Goal: Task Accomplishment & Management: Manage account settings

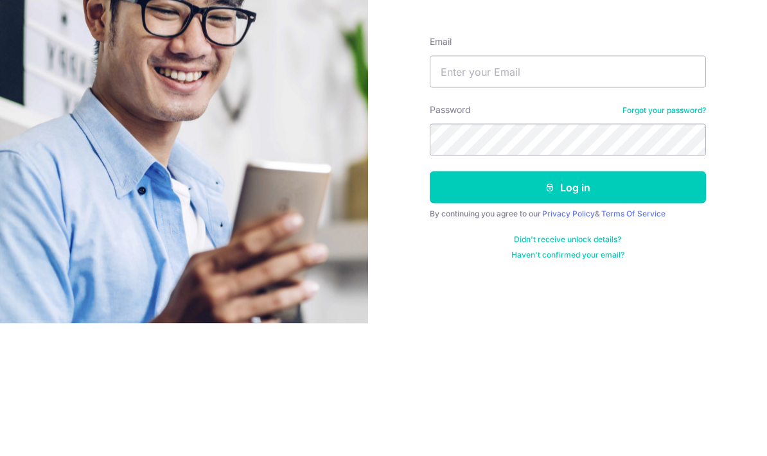
scroll to position [51, 0]
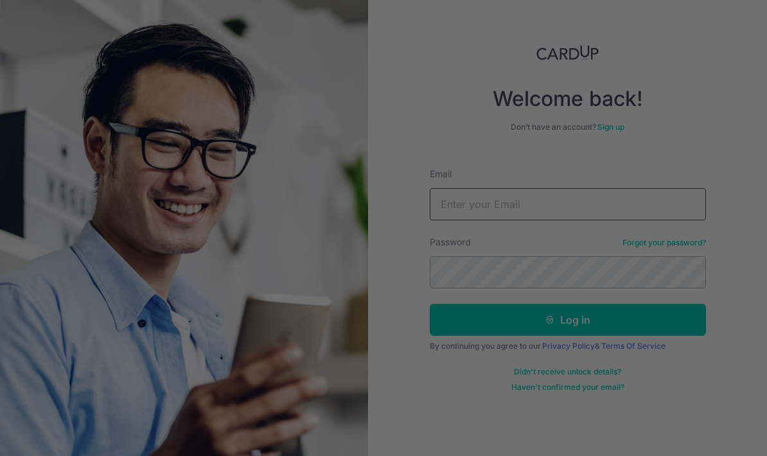
type input "[EMAIL_ADDRESS][DOMAIN_NAME]"
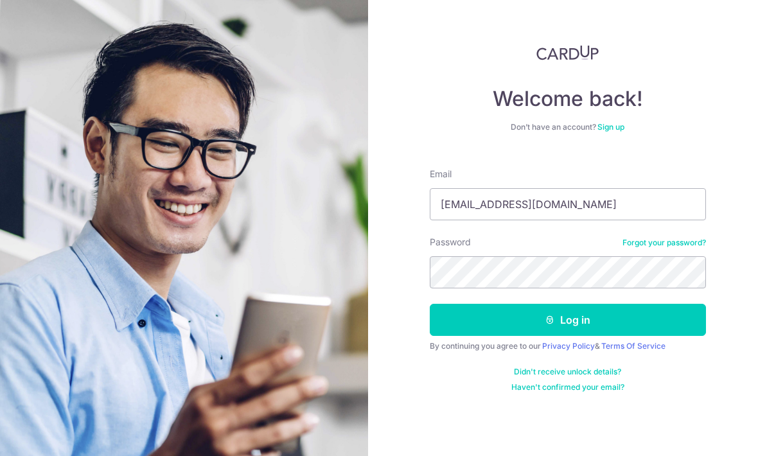
click at [602, 304] on button "Log in" at bounding box center [568, 320] width 276 height 32
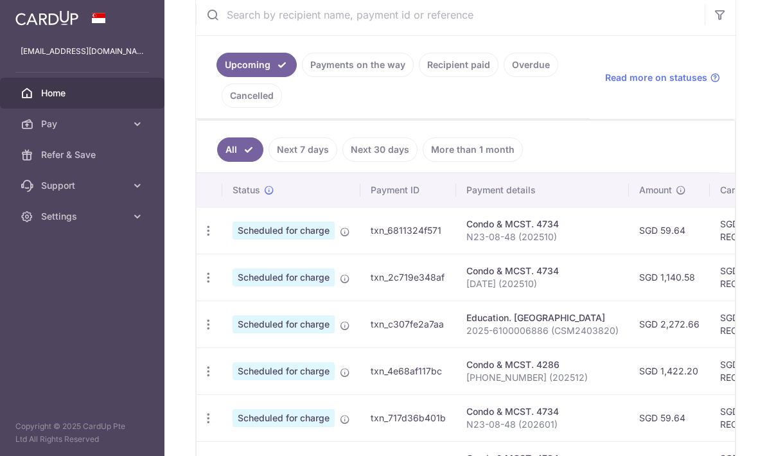
scroll to position [257, 0]
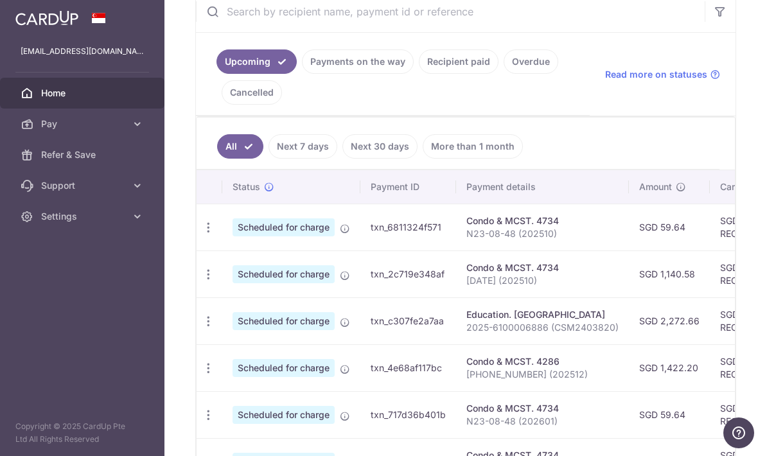
click at [419, 74] on link "Recipient paid" at bounding box center [459, 61] width 80 height 24
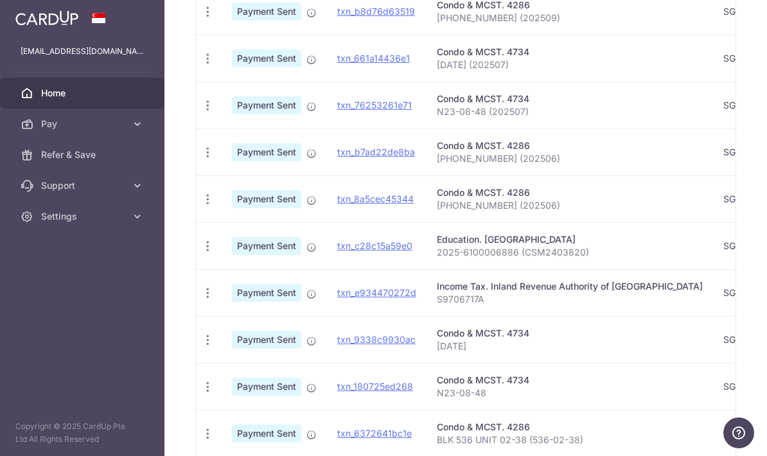
scroll to position [434, 0]
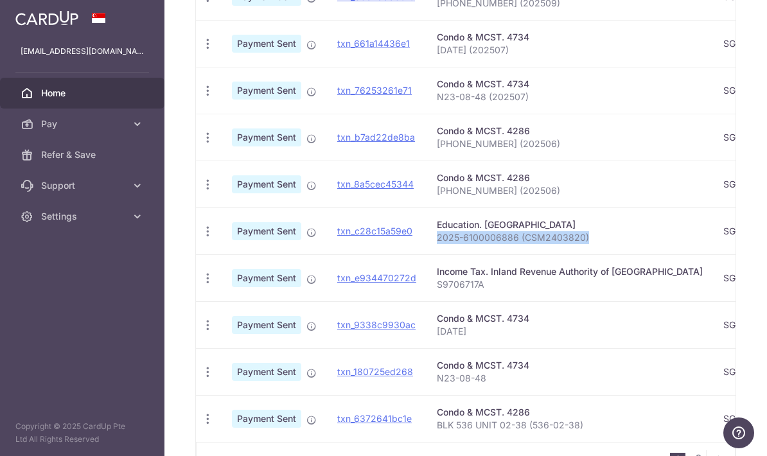
copy p "2025-6100006886 (CSM2403820)"
click at [201, 238] on icon "button" at bounding box center [207, 231] width 13 height 13
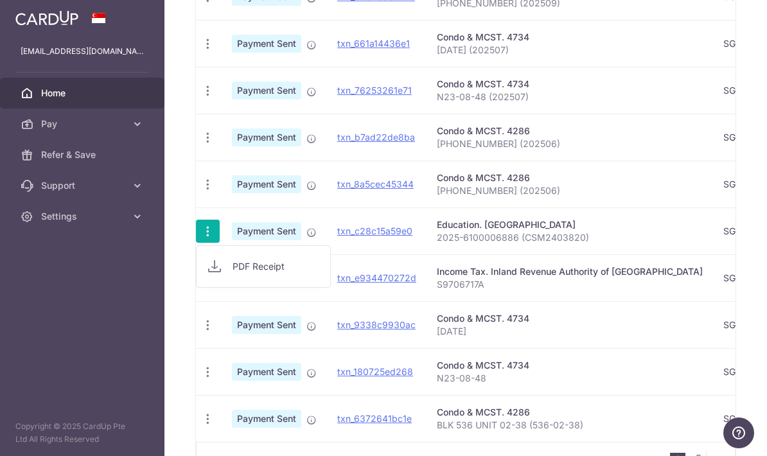
click at [128, 251] on div at bounding box center [383, 228] width 767 height 456
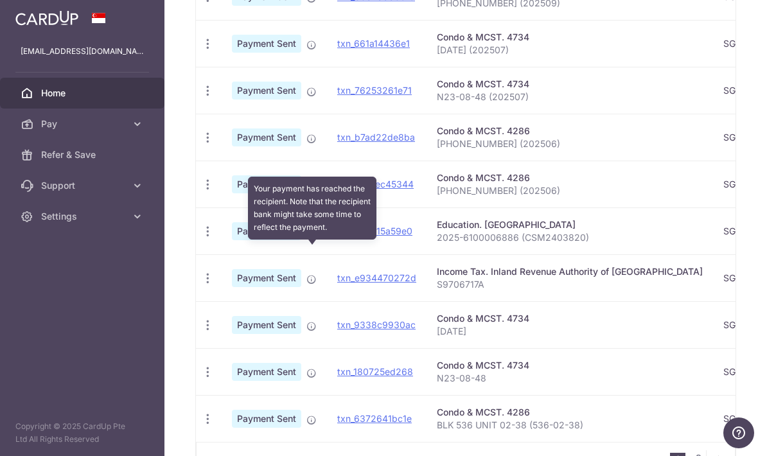
click at [306, 235] on span at bounding box center [311, 230] width 10 height 10
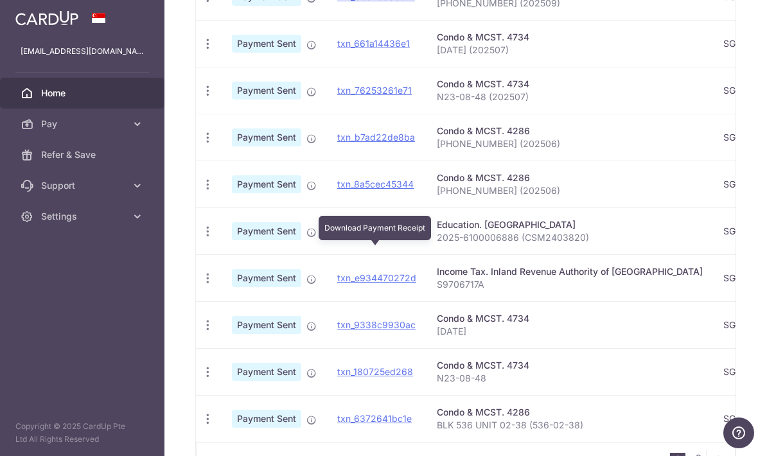
click at [337, 236] on link "txn_c28c15a59e0" at bounding box center [374, 230] width 75 height 11
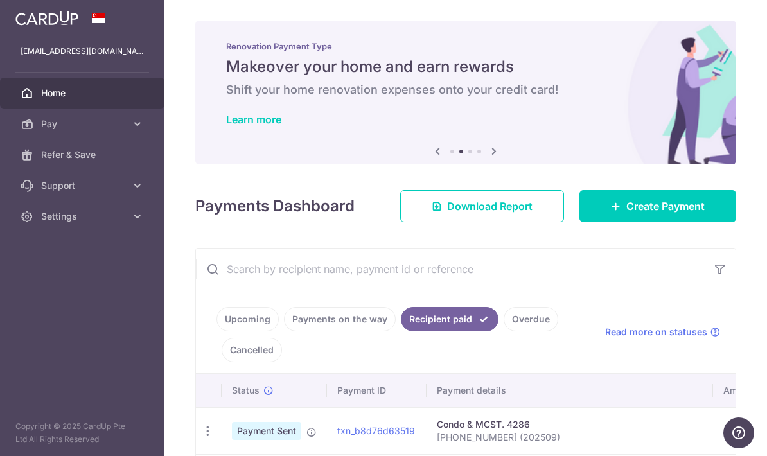
scroll to position [0, 0]
click at [650, 214] on span "Create Payment" at bounding box center [665, 205] width 78 height 15
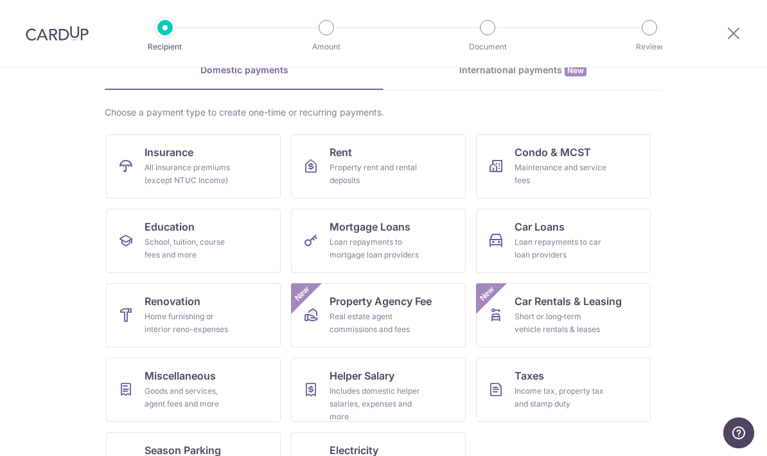
scroll to position [67, 0]
click at [155, 255] on div "School, tuition, course fees and more" at bounding box center [190, 249] width 92 height 26
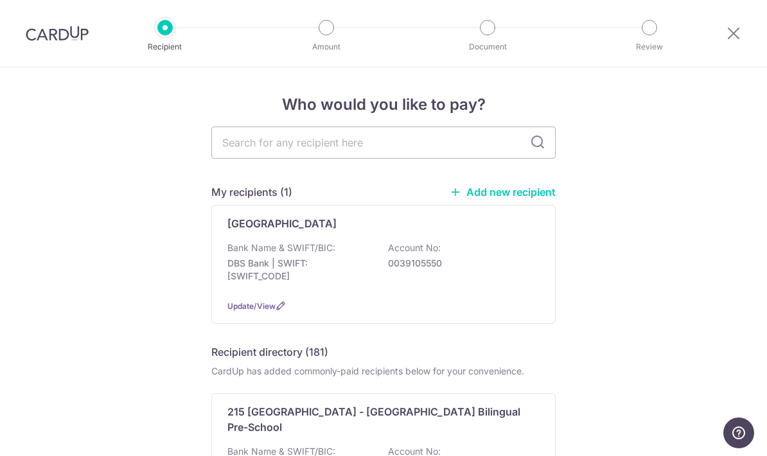
click at [498, 270] on p "0039105550" at bounding box center [460, 263] width 144 height 13
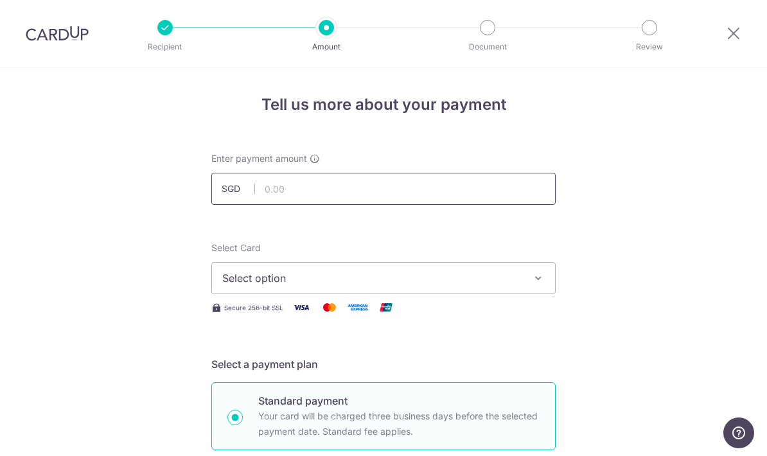
click at [494, 184] on input "text" at bounding box center [383, 189] width 344 height 32
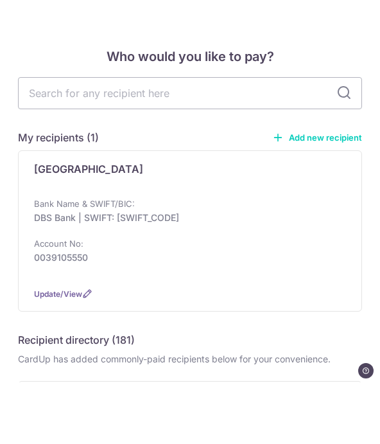
scroll to position [64, 0]
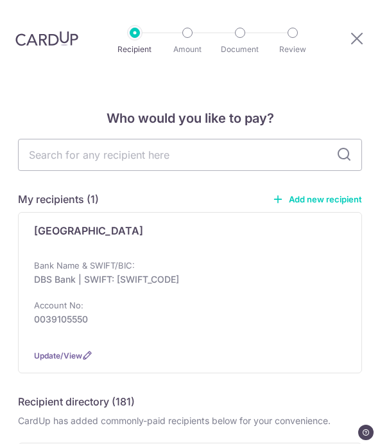
click at [55, 273] on p "DBS Bank | SWIFT: DBSSSGSGXXX" at bounding box center [186, 279] width 304 height 13
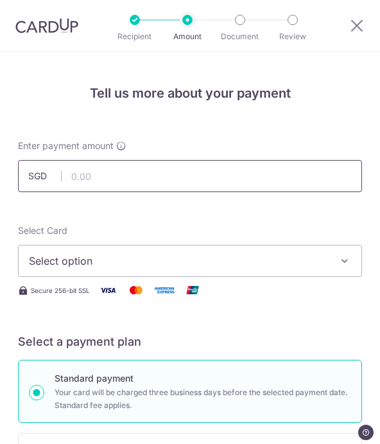
click at [91, 184] on input "text" at bounding box center [190, 176] width 344 height 32
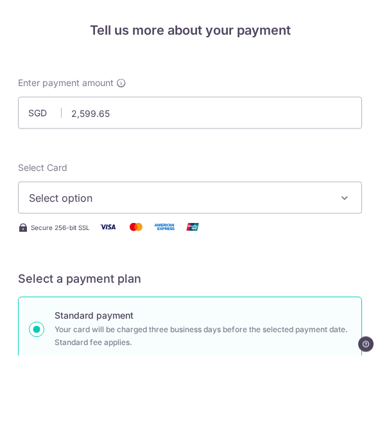
scroll to position [64, 0]
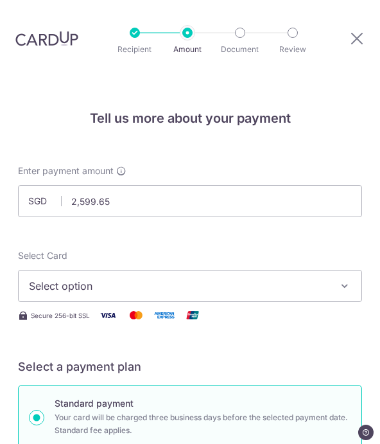
click at [36, 278] on span "Select option" at bounding box center [181, 285] width 304 height 15
type input "2,599.65"
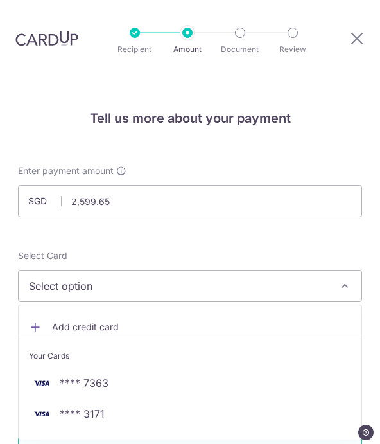
click at [65, 375] on span "**** 7363" at bounding box center [84, 382] width 49 height 15
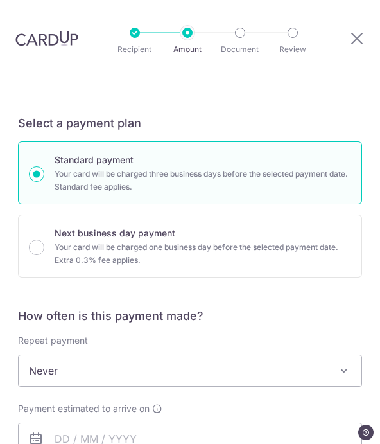
scroll to position [284, 0]
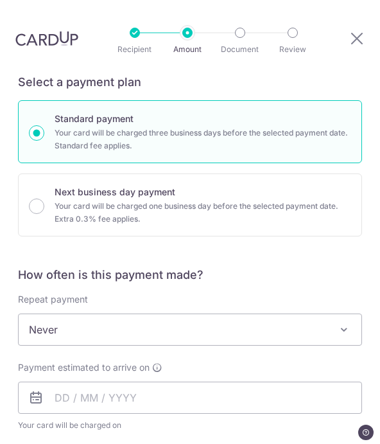
click at [42, 314] on span "Never" at bounding box center [190, 329] width 343 height 31
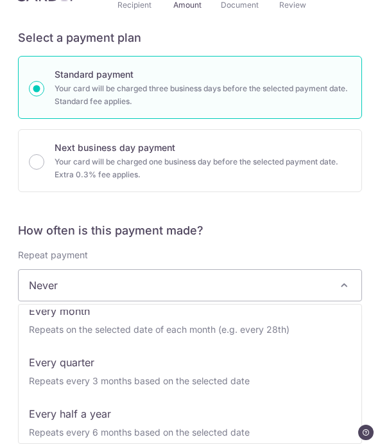
scroll to position [117, 0]
click at [24, 223] on h5 "How often is this payment made?" at bounding box center [190, 230] width 344 height 15
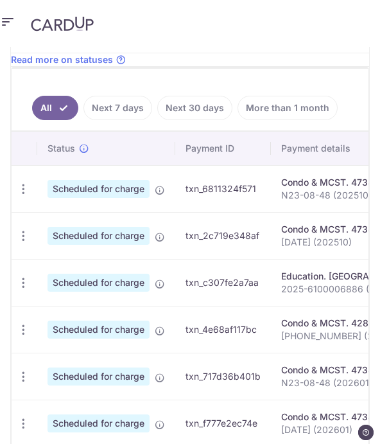
click at [26, 284] on icon "button" at bounding box center [23, 282] width 13 height 13
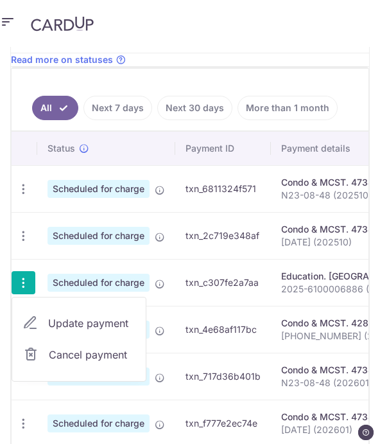
click at [51, 320] on span "Update payment" at bounding box center [91, 322] width 87 height 15
radio input "true"
type input "2,272.66"
type input "[DATE]"
type input "2025-6100006886 (CSM2403820)"
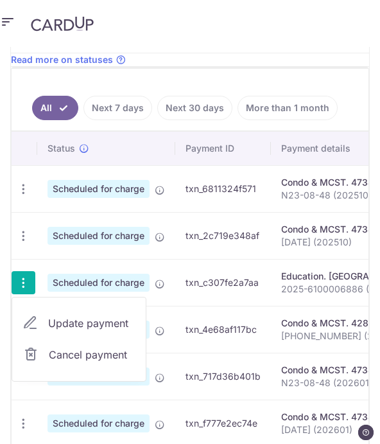
type input "REC185"
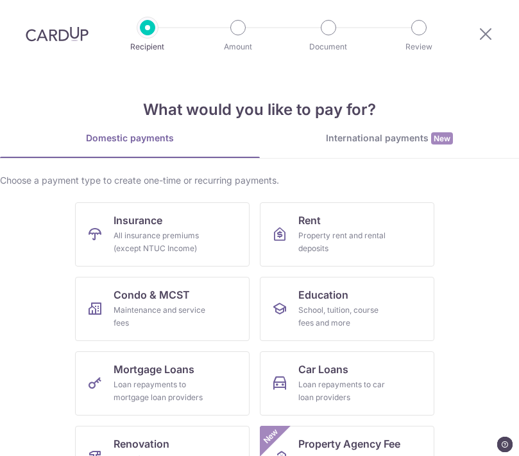
scroll to position [-1, 0]
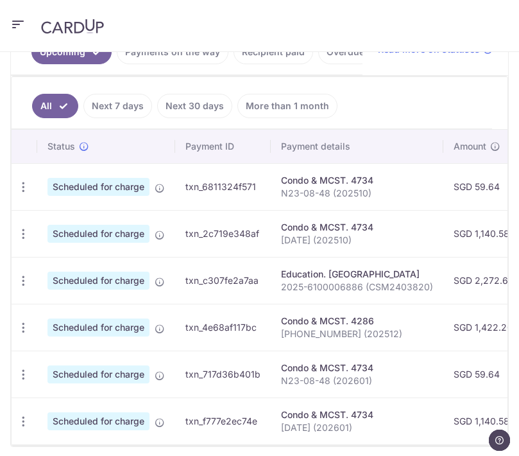
click at [22, 280] on icon "button" at bounding box center [23, 280] width 13 height 13
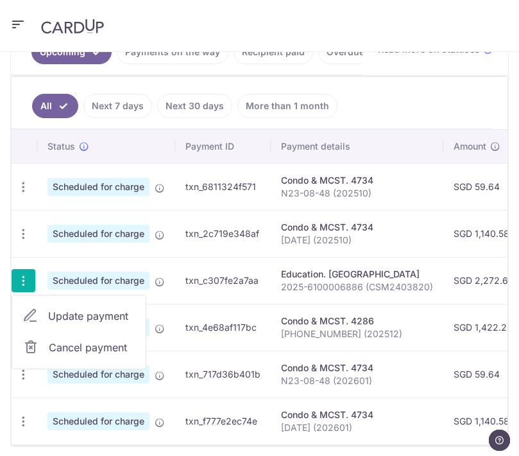
click at [39, 319] on link "Update payment" at bounding box center [79, 315] width 134 height 31
radio input "true"
type input "2,272.66"
radio input "true"
type input "18/12/2025"
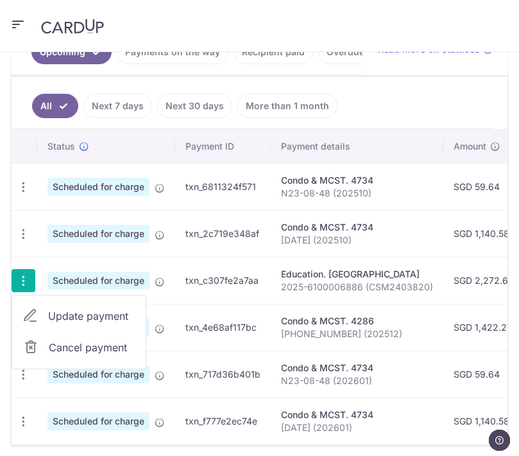
type input "2025-6100006886 (CSM2403820)"
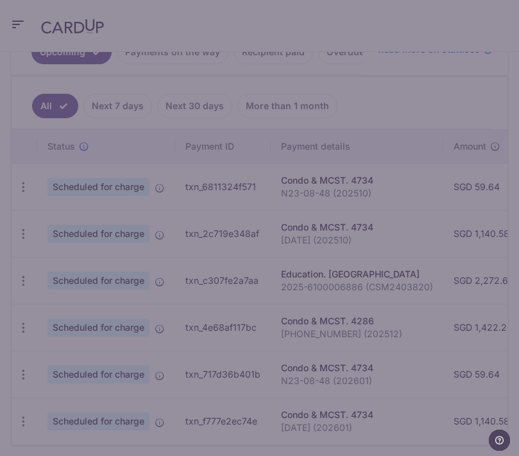
type input "REC185"
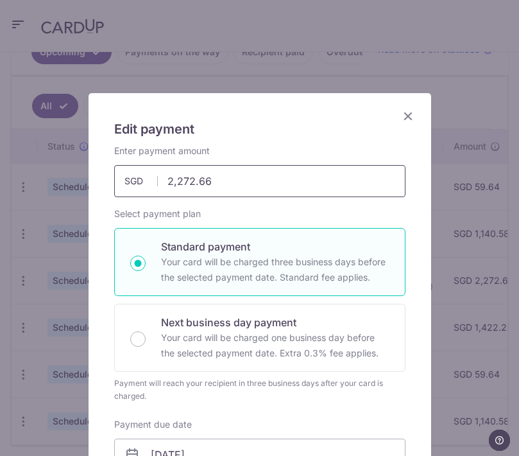
click at [229, 180] on input "2,272.66" at bounding box center [260, 181] width 292 height 32
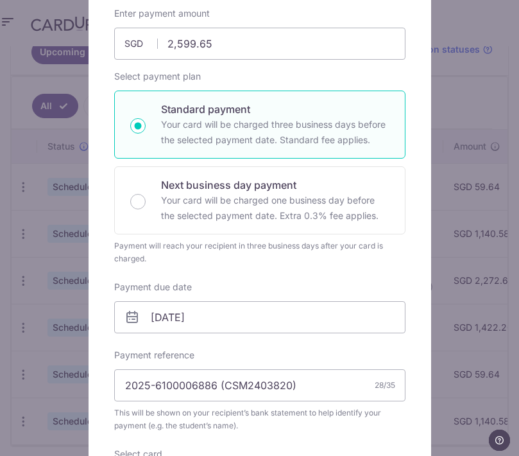
scroll to position [161, 0]
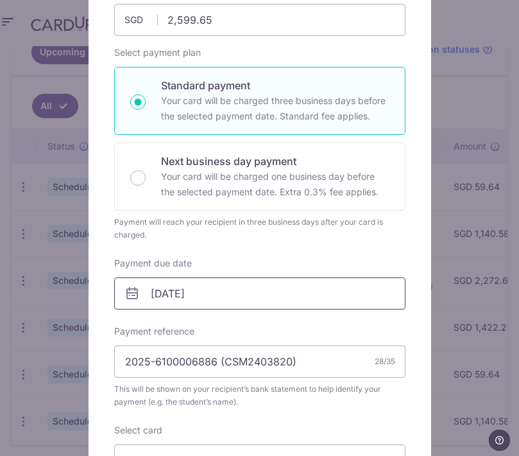
click at [345, 286] on input "18/12/2025" at bounding box center [260, 293] width 292 height 32
type input "2,599.65"
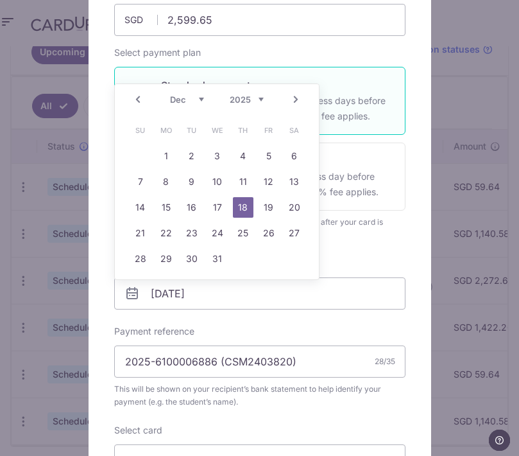
click at [135, 101] on link "Prev" at bounding box center [137, 99] width 15 height 15
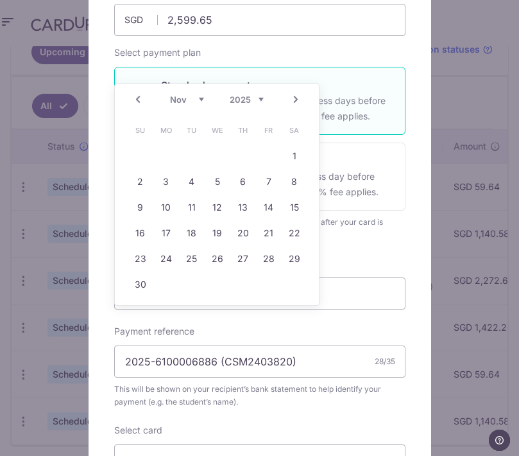
click at [134, 99] on link "Prev" at bounding box center [137, 99] width 15 height 15
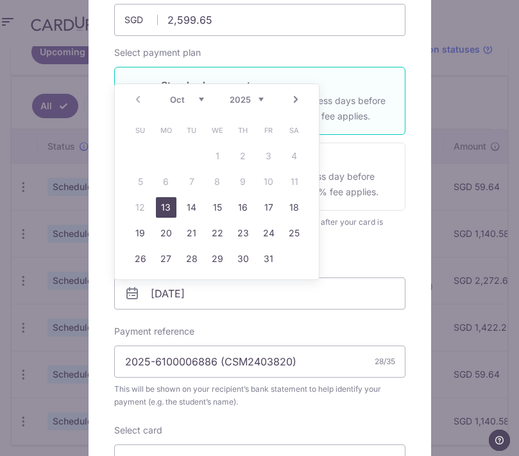
click at [161, 202] on link "13" at bounding box center [166, 207] width 21 height 21
type input "[DATE]"
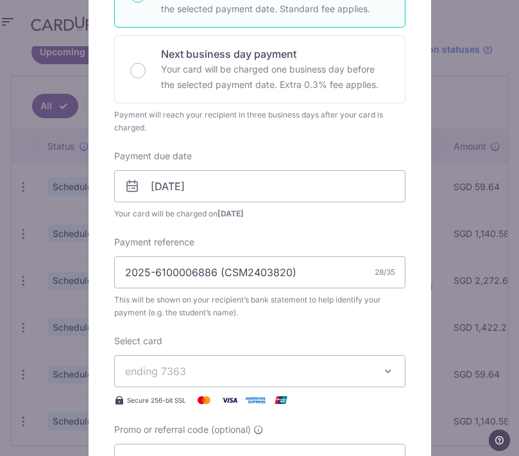
scroll to position [280, 0]
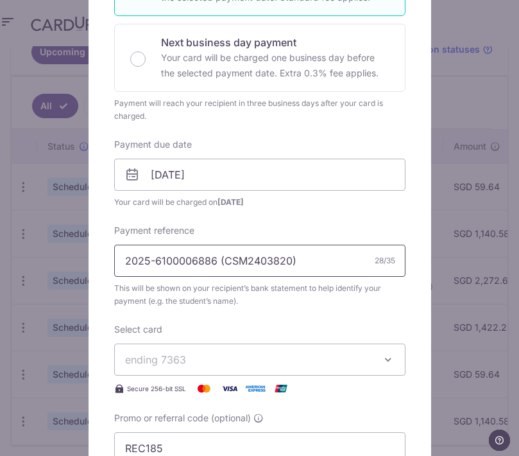
click at [215, 270] on input "2025-6100006886 (CSM2403820)" at bounding box center [260, 261] width 292 height 32
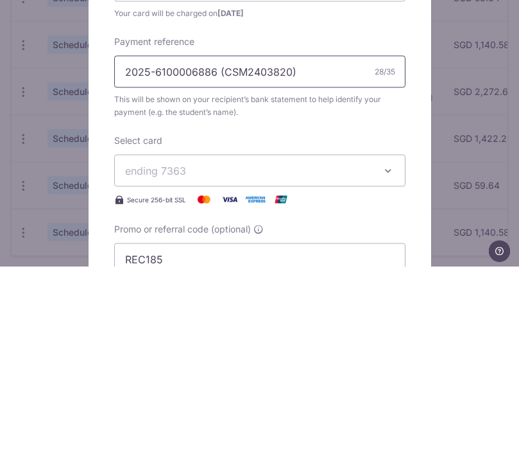
click at [218, 245] on input "2025-6100006886 (CSM2403820)" at bounding box center [260, 261] width 292 height 32
click at [215, 245] on input "2025-6100006886 (CSM2403820)" at bounding box center [260, 261] width 292 height 32
click at [194, 245] on input "2025-6100006886 (CSM2403820)" at bounding box center [260, 261] width 292 height 32
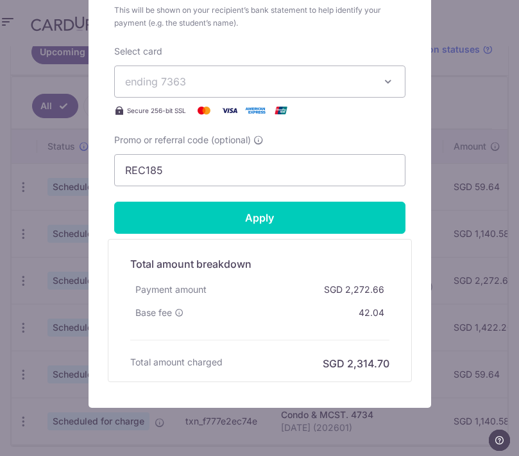
scroll to position [558, 0]
type input "2025-6100007219 (CSM2403820)"
click at [143, 222] on input "Apply" at bounding box center [260, 218] width 292 height 32
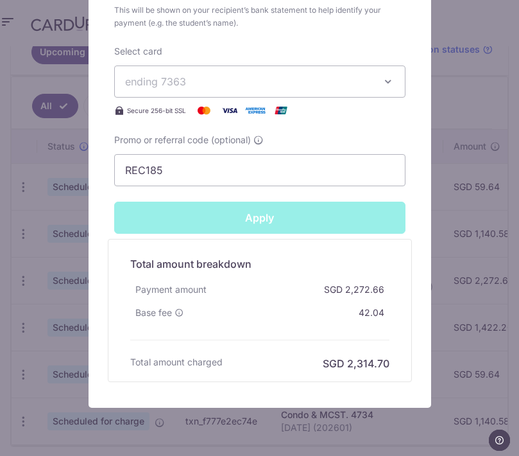
type input "Successfully Applied"
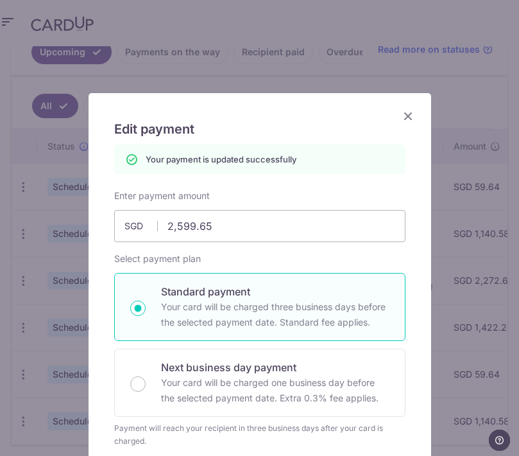
scroll to position [0, 0]
click at [37, 226] on div "Edit payment By clicking apply, you will make changes to all payments to Singap…" at bounding box center [259, 228] width 519 height 456
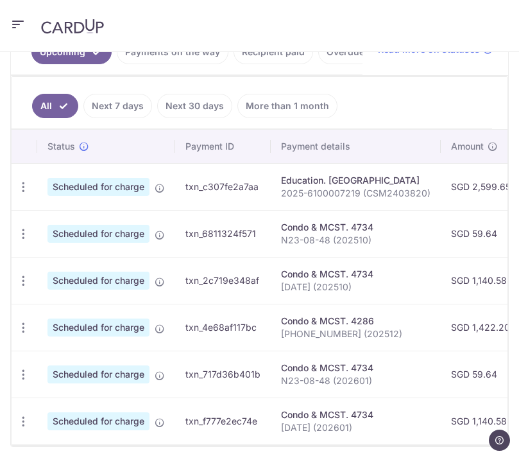
click at [22, 182] on icon "button" at bounding box center [23, 186] width 13 height 13
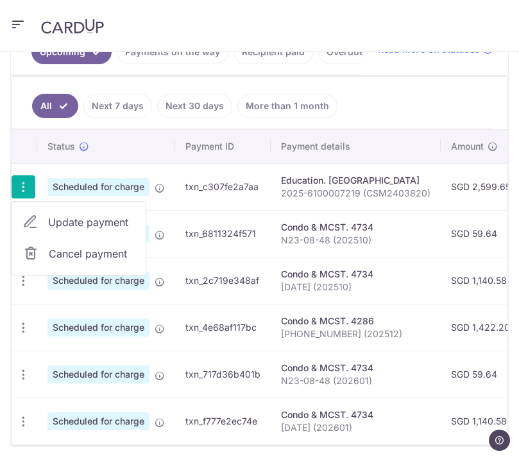
click at [47, 221] on link "Update payment" at bounding box center [79, 222] width 134 height 31
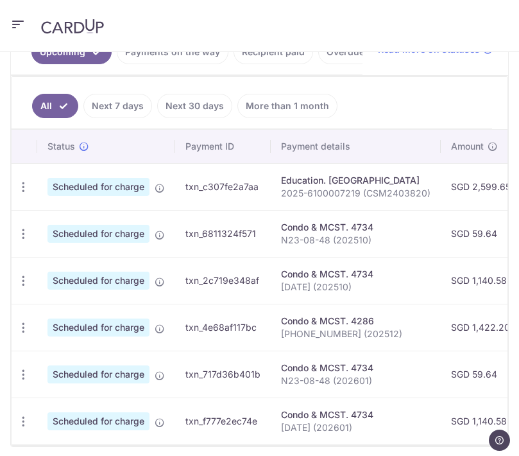
radio input "true"
type input "2,599.65"
type input "[DATE]"
type input "2025-6100007219 (CSM2403820)"
type input "REC185"
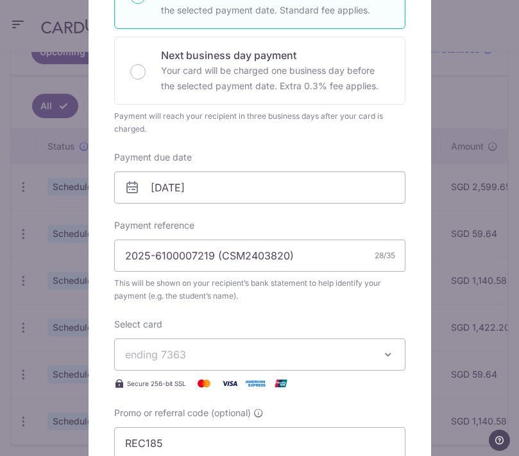
scroll to position [274, 0]
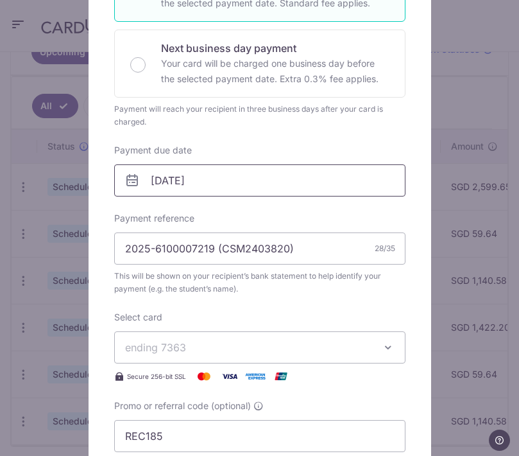
click at [153, 171] on input "[DATE]" at bounding box center [260, 180] width 292 height 32
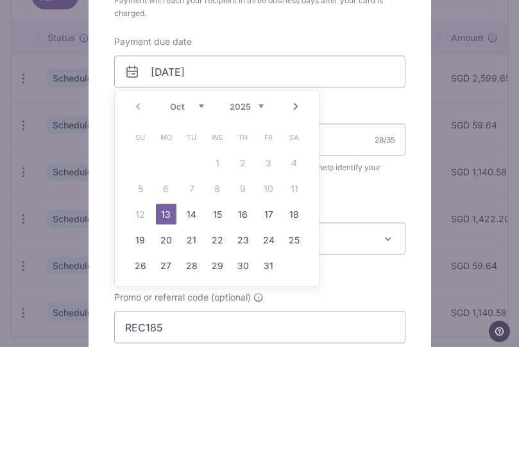
scroll to position [51, 0]
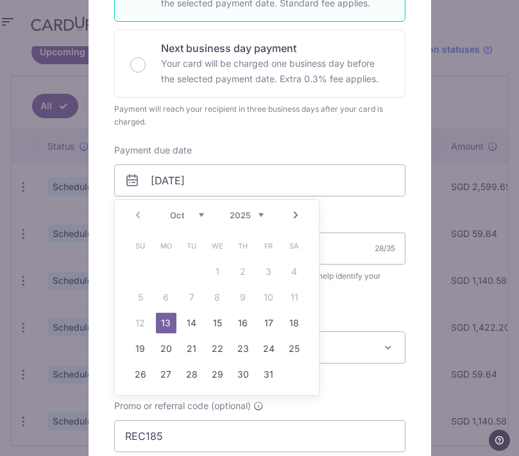
click at [237, 326] on link "16" at bounding box center [243, 323] width 21 height 21
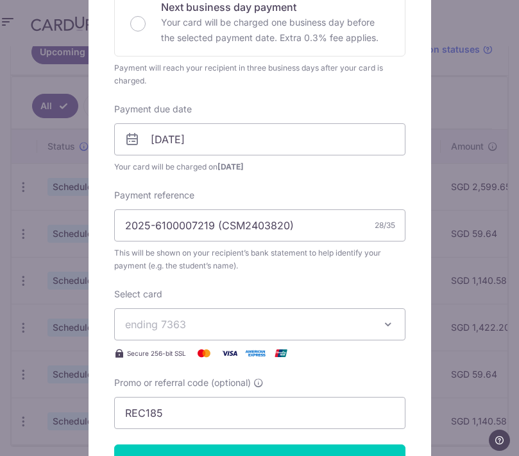
scroll to position [329, 0]
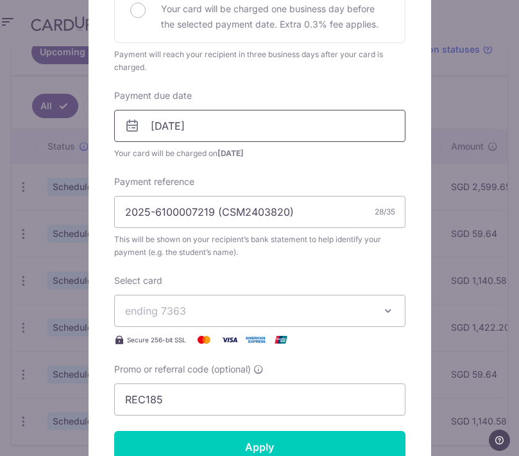
click at [158, 132] on input "[DATE]" at bounding box center [260, 126] width 292 height 32
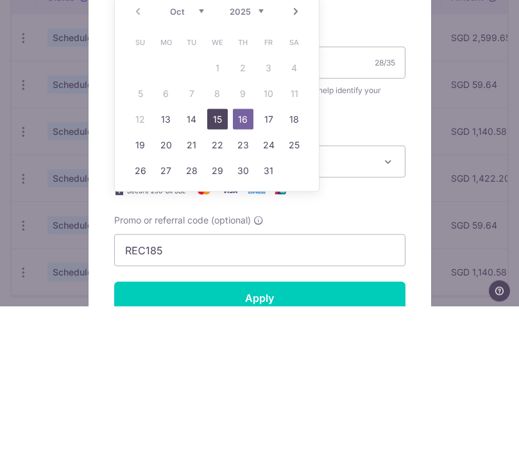
click at [214, 258] on link "15" at bounding box center [217, 268] width 21 height 21
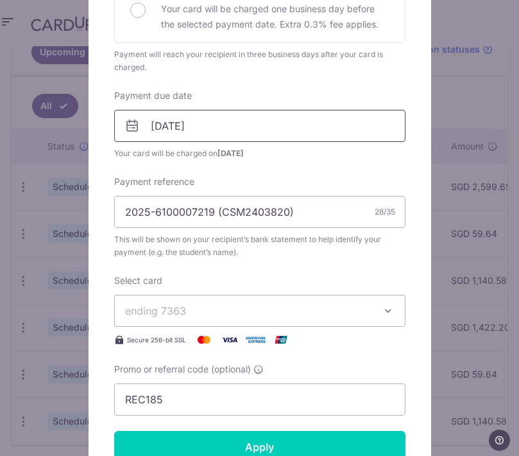
click at [165, 124] on input "15/10/2025" at bounding box center [260, 126] width 292 height 32
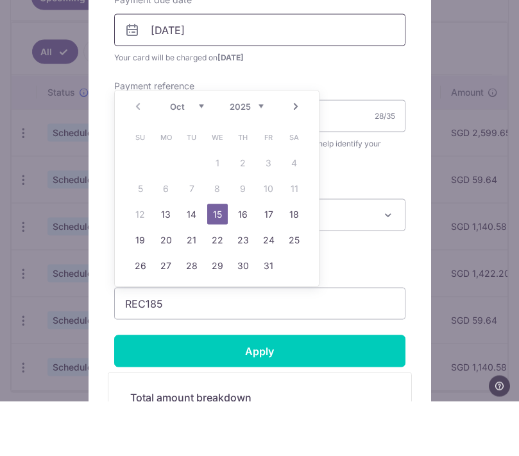
scroll to position [403, 0]
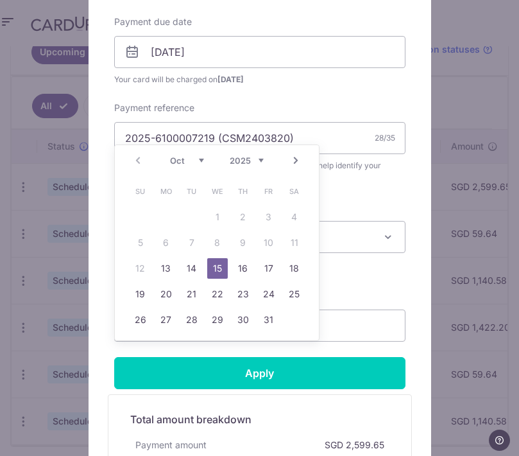
click at [243, 275] on link "16" at bounding box center [243, 268] width 21 height 21
type input "[DATE]"
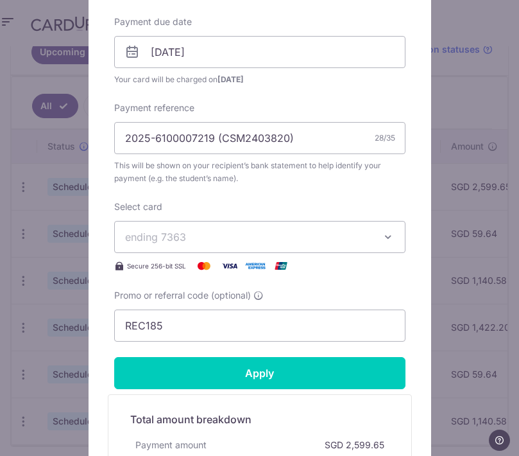
click at [144, 365] on input "Apply" at bounding box center [260, 373] width 292 height 32
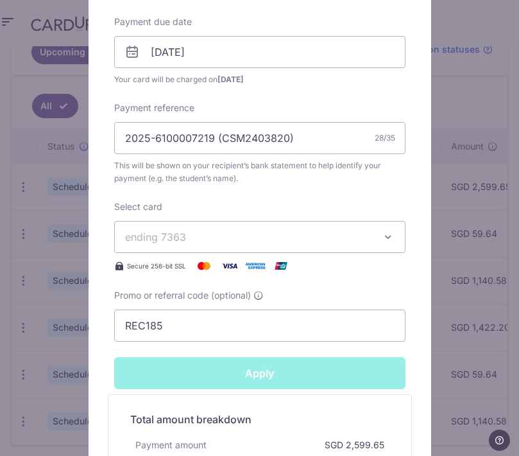
type input "Successfully Applied"
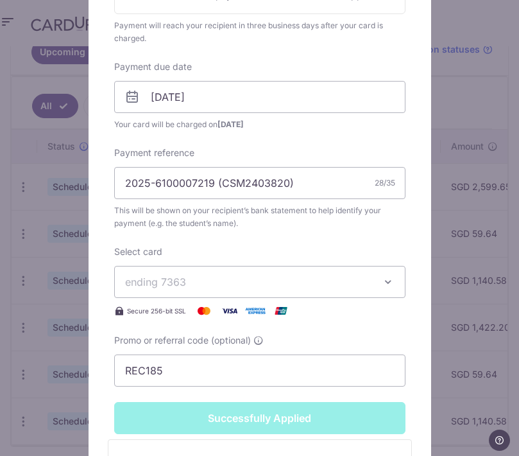
click at [44, 202] on div "Edit payment By clicking apply, you will make changes to all payments to Singap…" at bounding box center [259, 228] width 519 height 456
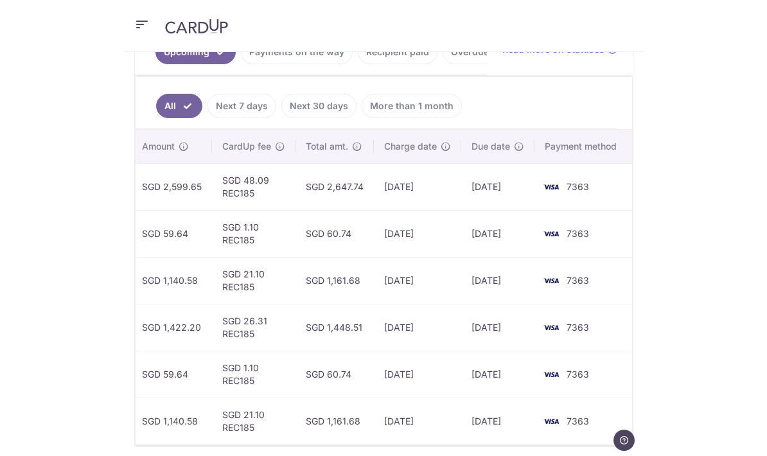
scroll to position [304, 0]
